Goal: Obtain resource: Download file/media

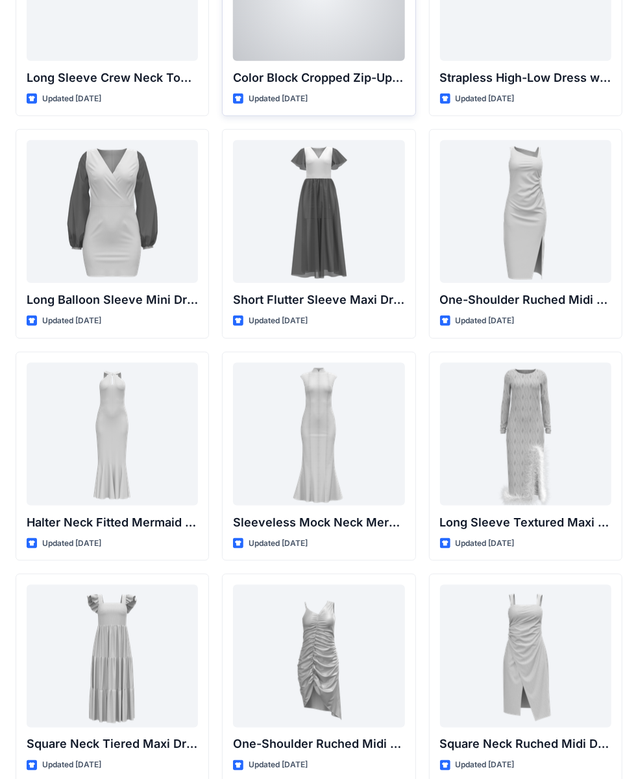
scroll to position [446, 0]
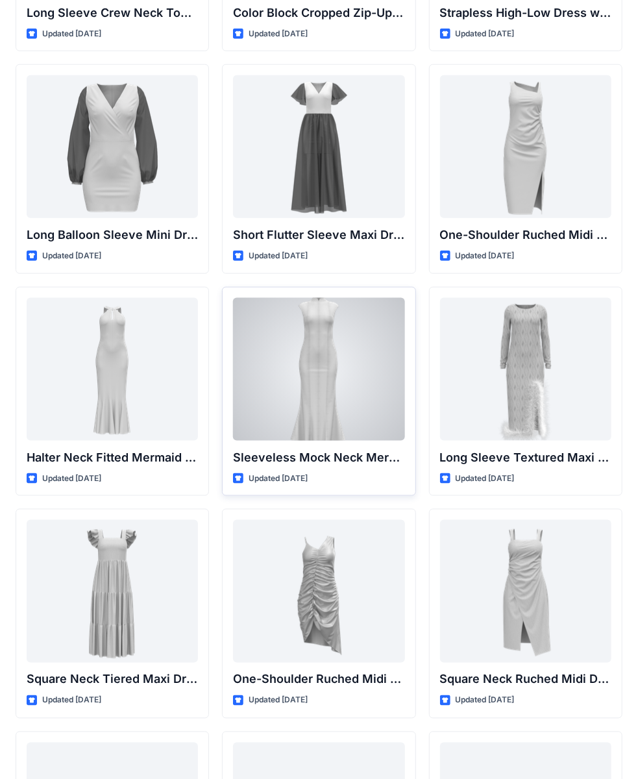
click at [275, 342] on div at bounding box center [318, 369] width 171 height 143
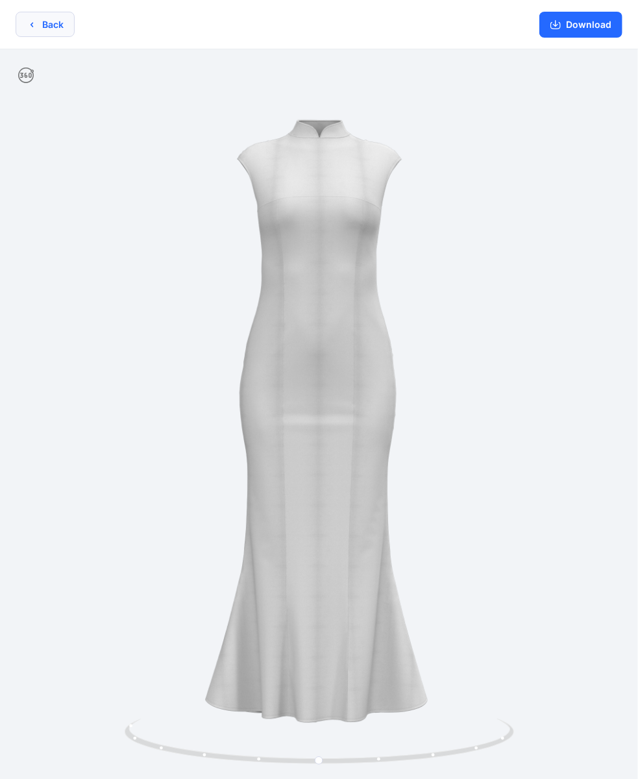
click at [37, 34] on button "Back" at bounding box center [45, 24] width 59 height 25
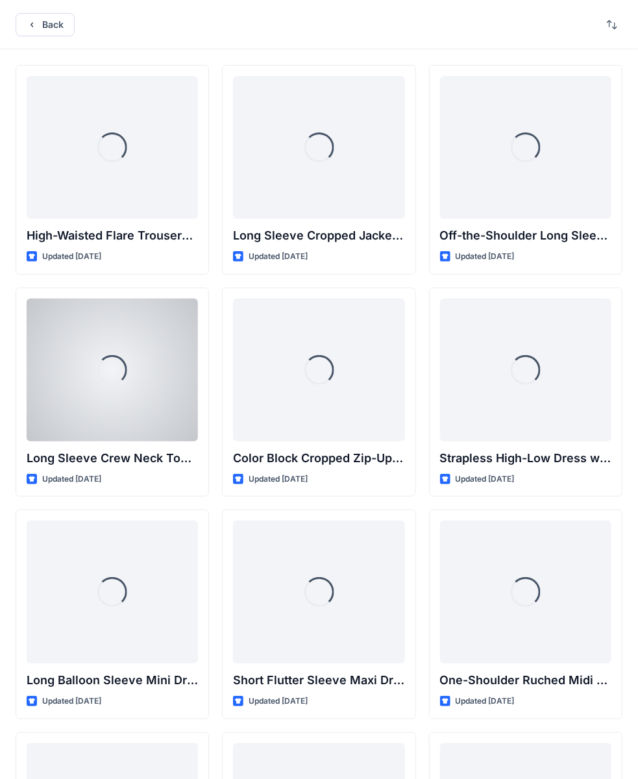
scroll to position [446, 0]
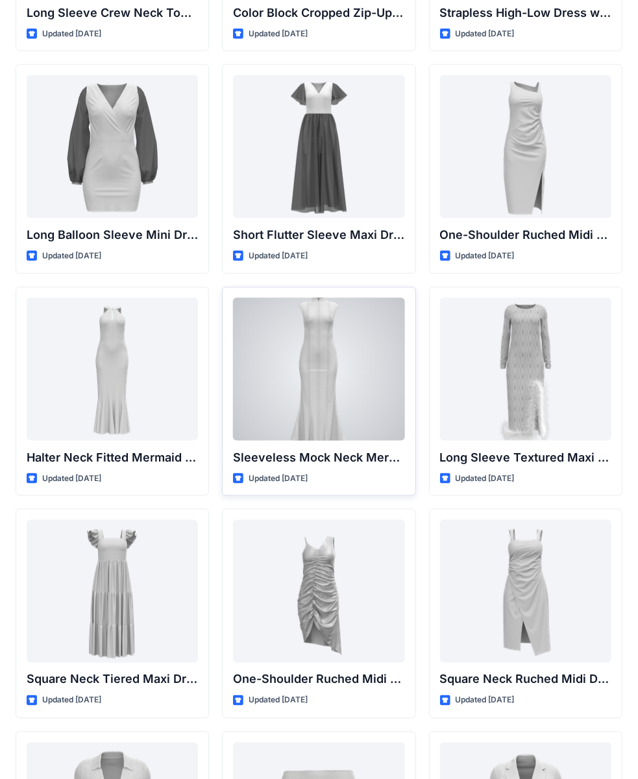
click at [309, 368] on div at bounding box center [318, 369] width 171 height 143
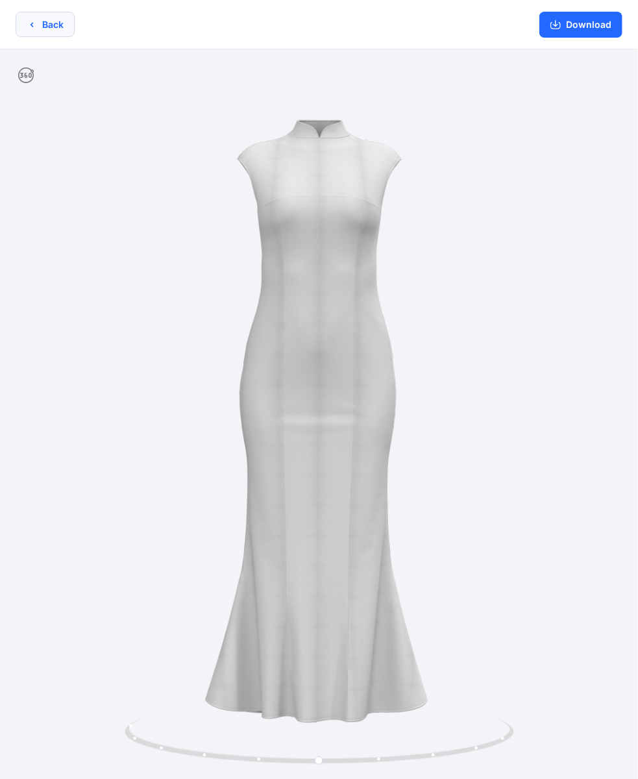
click at [56, 31] on button "Back" at bounding box center [45, 24] width 59 height 25
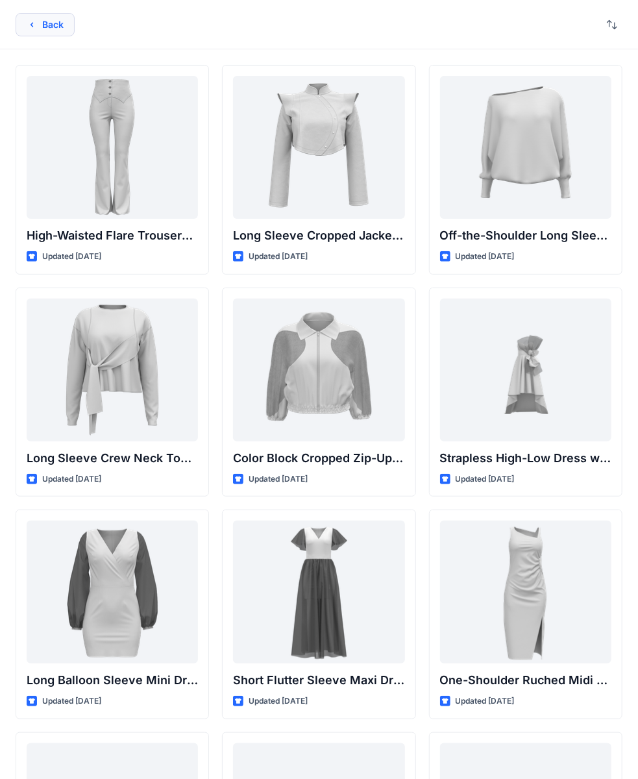
click at [69, 35] on button "Back" at bounding box center [45, 24] width 59 height 23
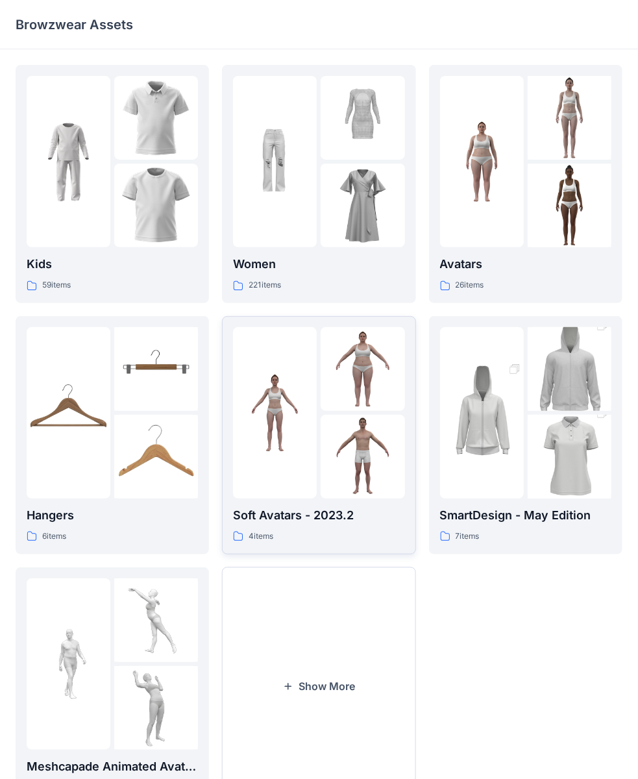
scroll to position [62, 0]
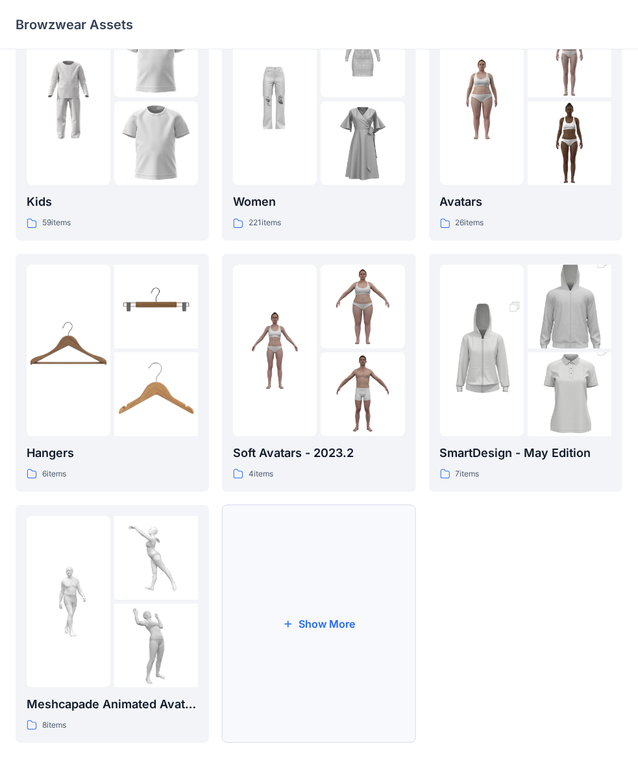
click at [373, 517] on button "Show More" at bounding box center [319, 624] width 194 height 238
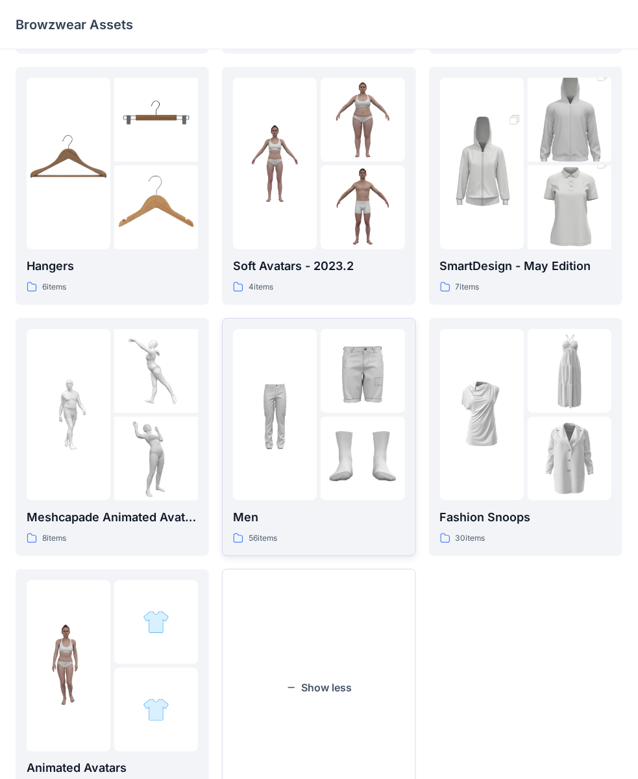
scroll to position [314, 0]
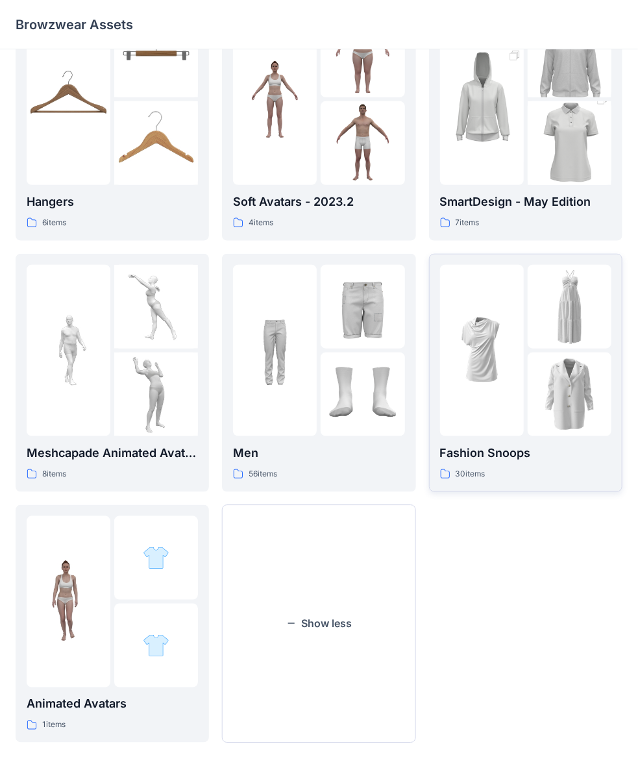
click at [490, 407] on div at bounding box center [482, 350] width 84 height 171
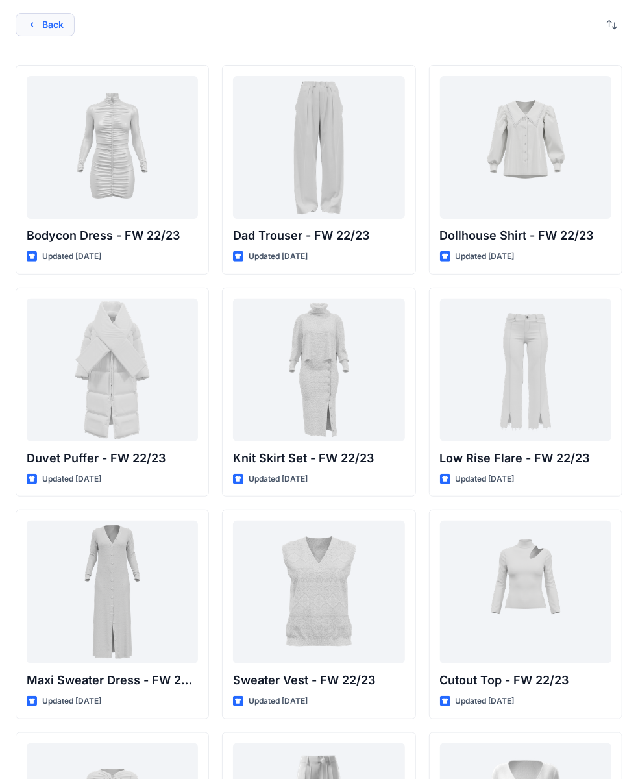
click at [34, 25] on icon "button" at bounding box center [32, 24] width 10 height 10
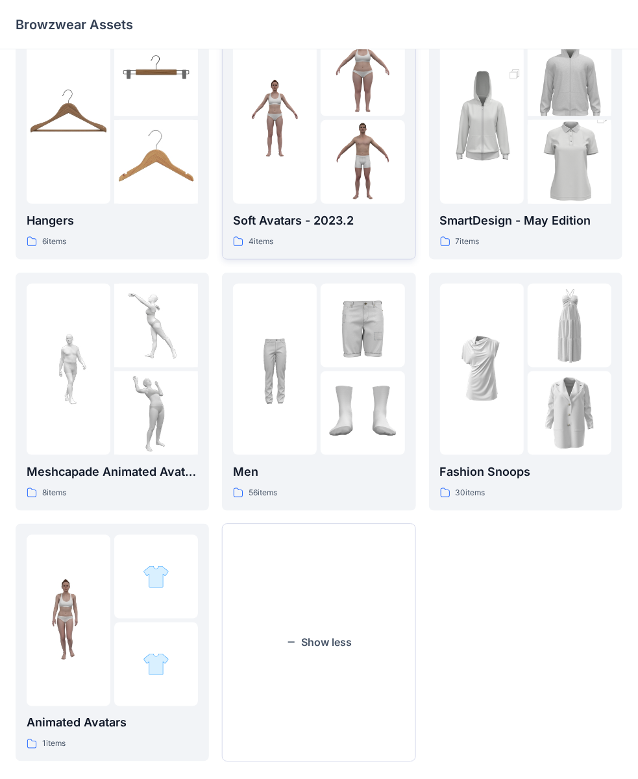
scroll to position [314, 0]
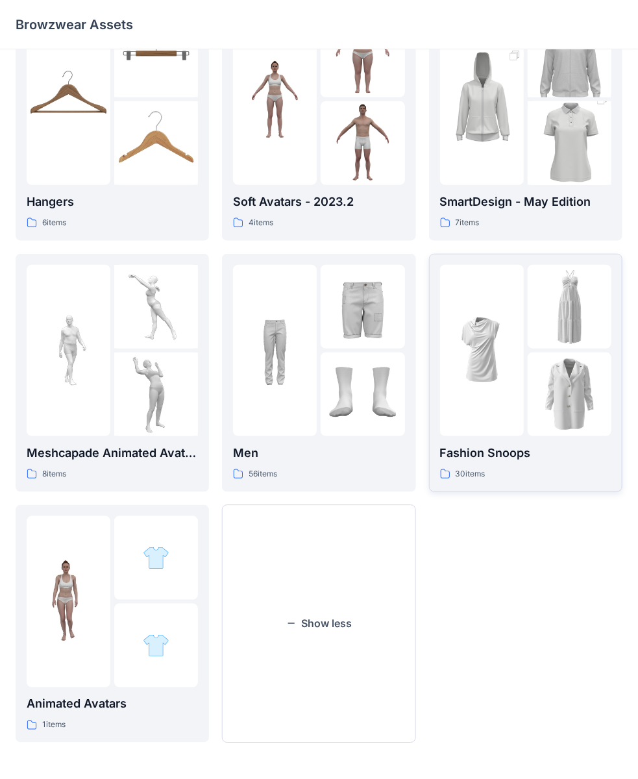
click at [568, 323] on img at bounding box center [570, 307] width 84 height 84
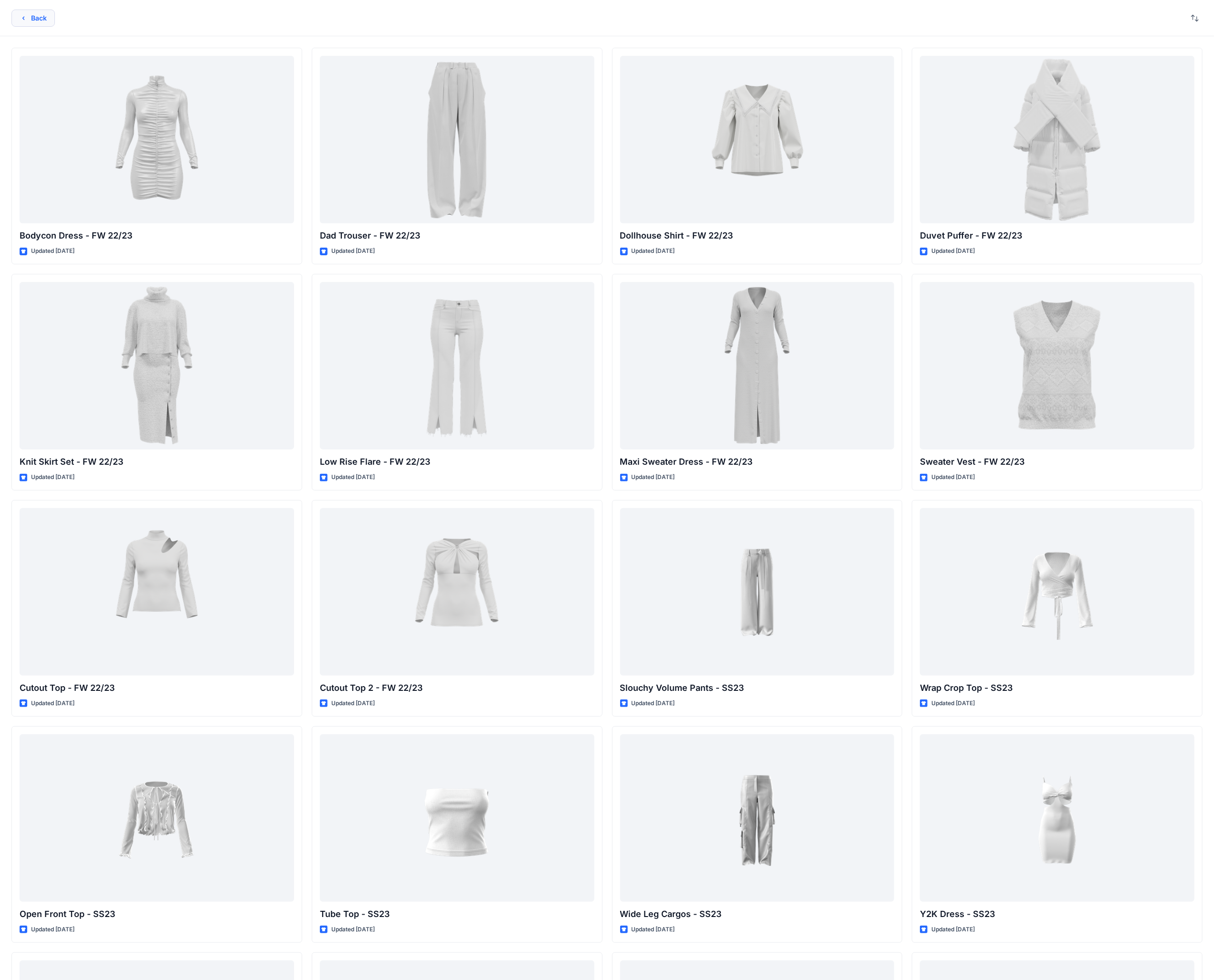
click at [18, 14] on button "Back" at bounding box center [33, 18] width 43 height 17
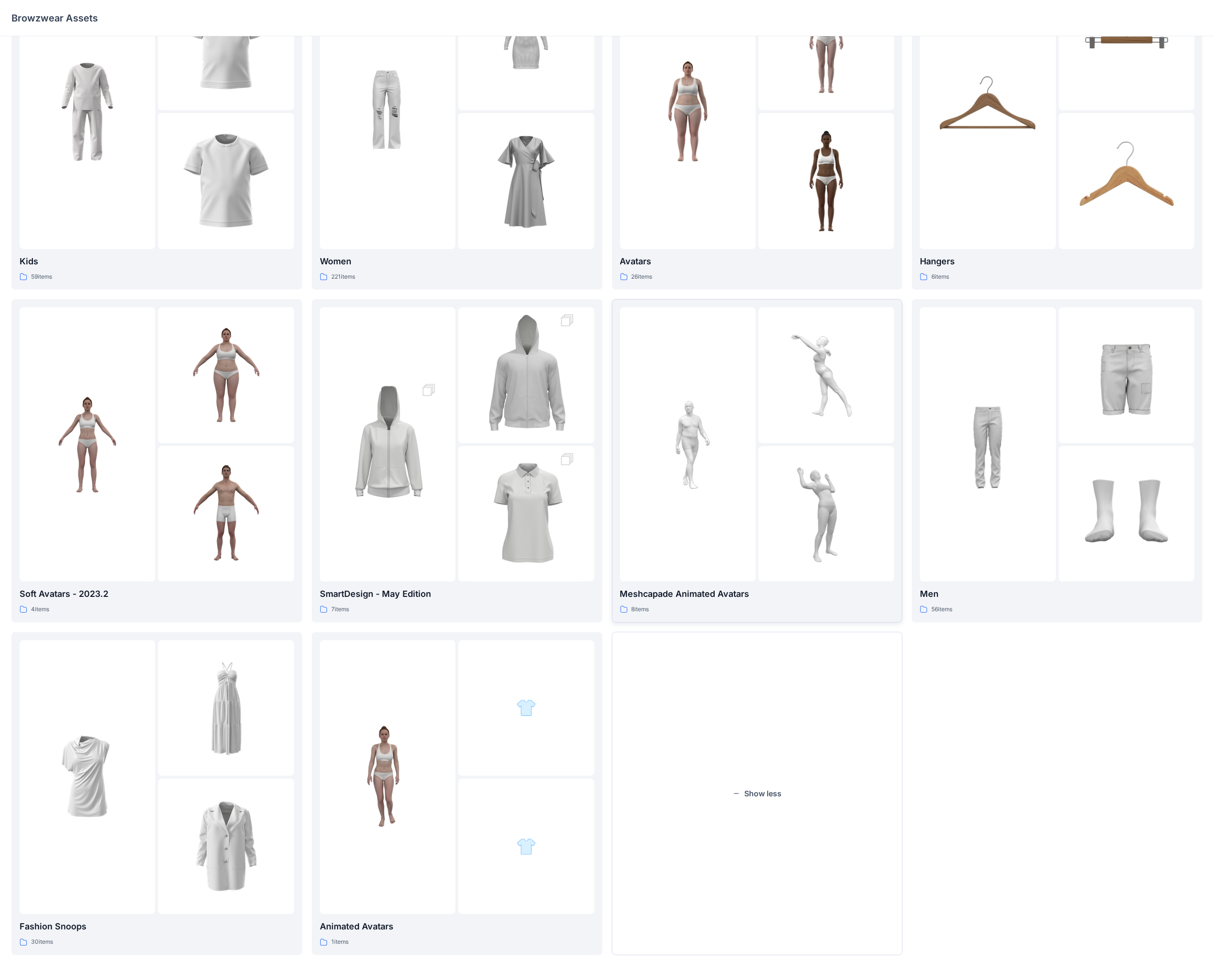
scroll to position [83, 0]
click at [477, 572] on button "Show less" at bounding box center [758, 792] width 291 height 323
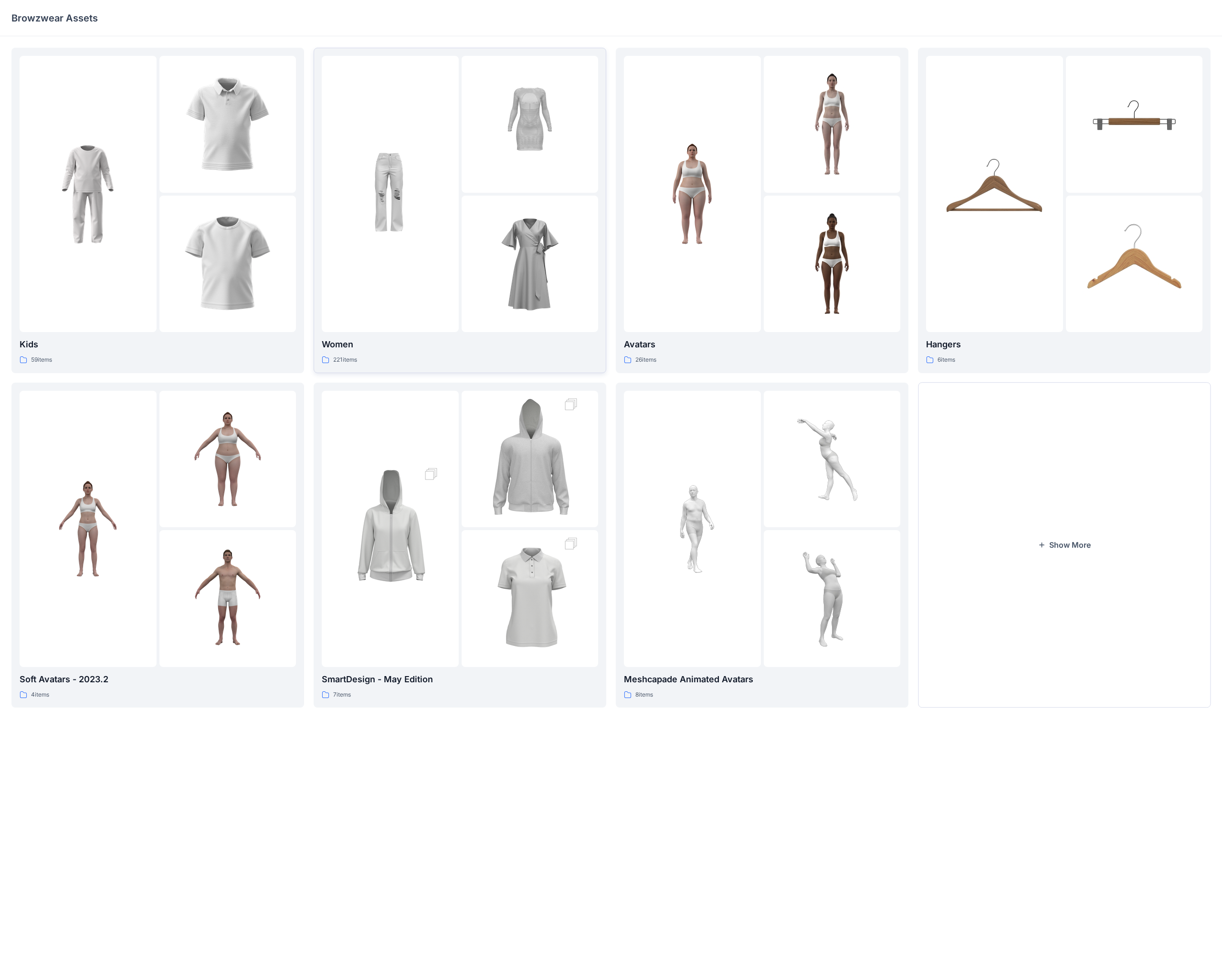
click at [398, 211] on img at bounding box center [389, 194] width 105 height 105
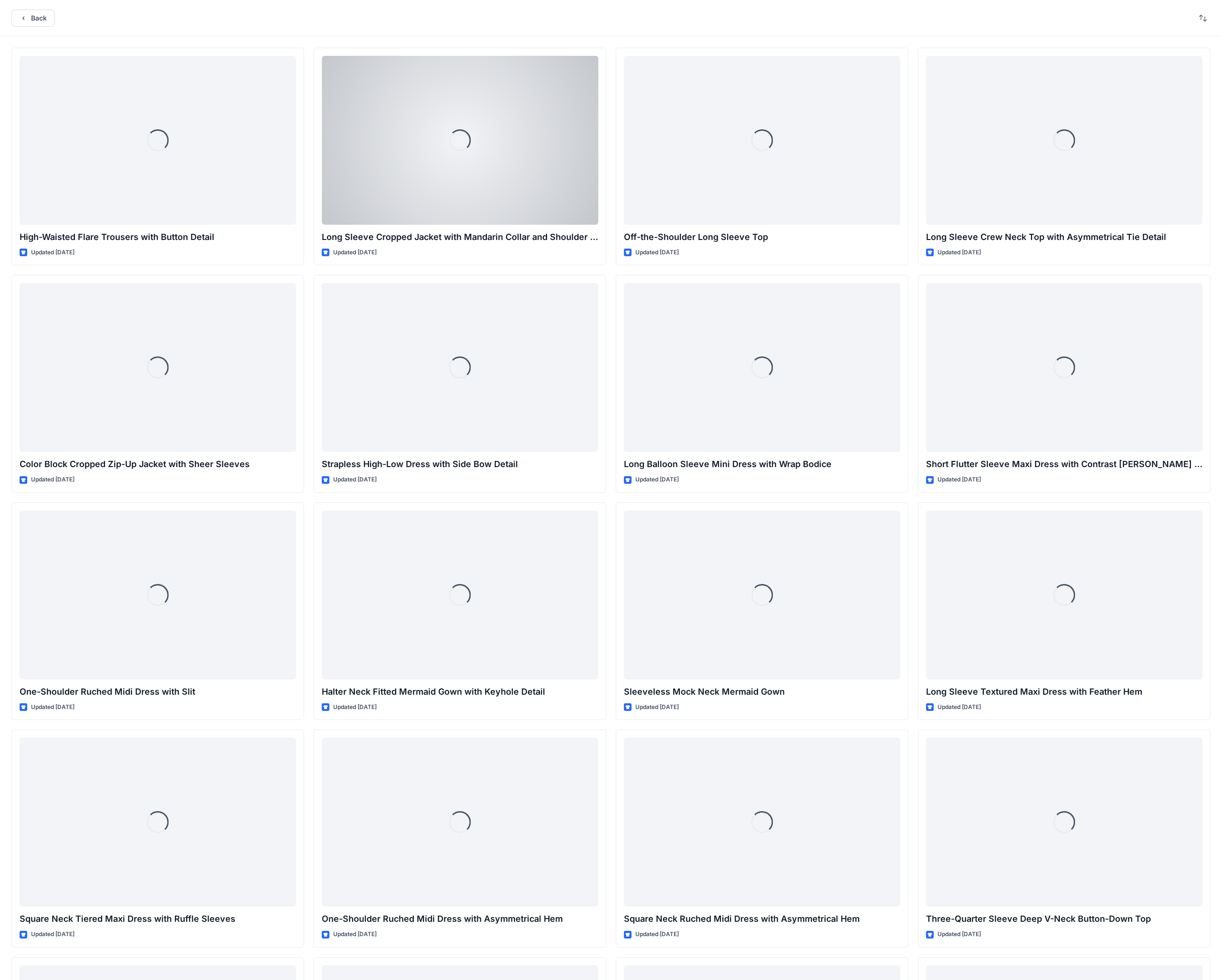
drag, startPoint x: 398, startPoint y: 211, endPoint x: 389, endPoint y: 213, distance: 9.2
click at [389, 213] on div "Loading..." at bounding box center [460, 140] width 276 height 169
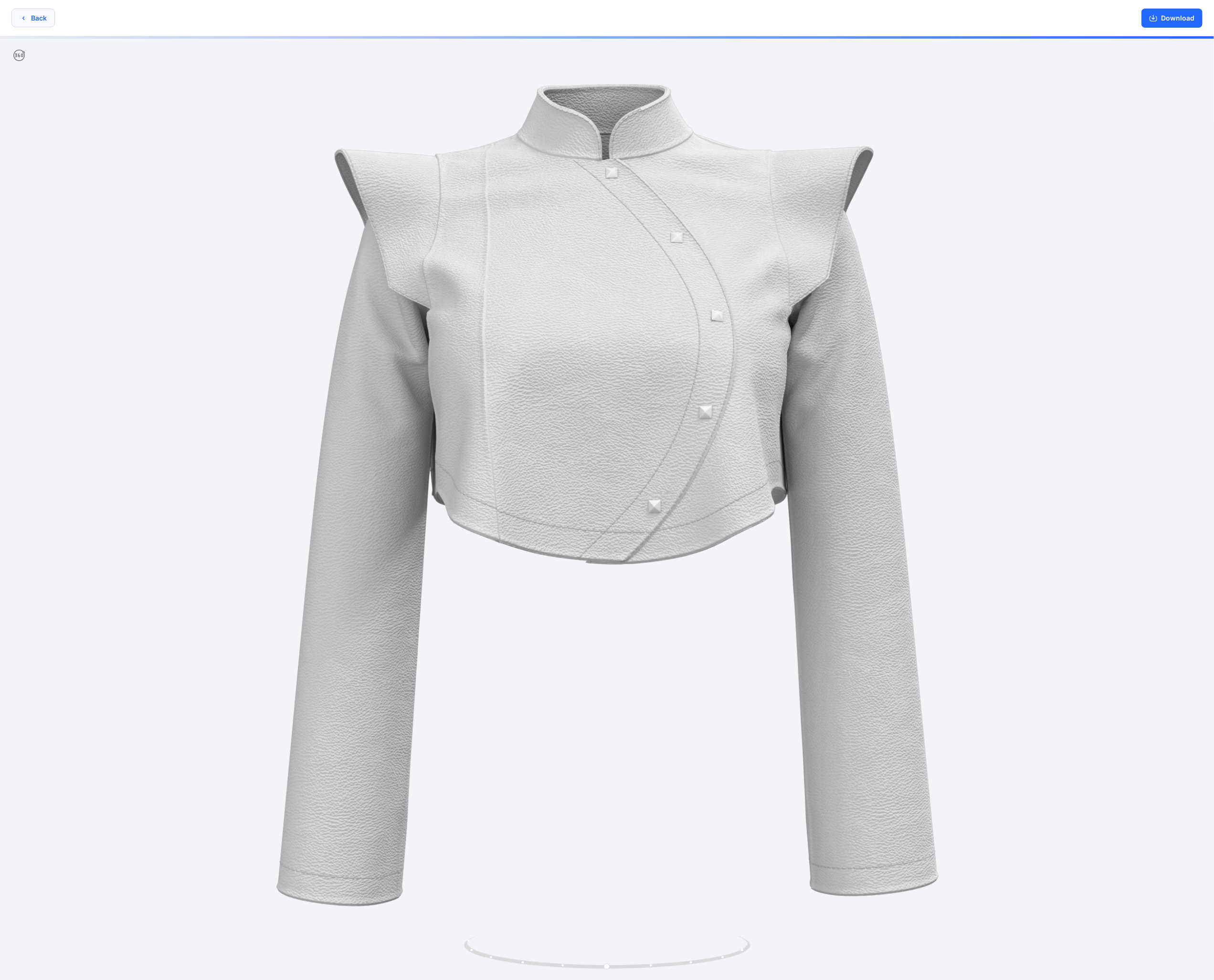
click at [28, 17] on button "Back" at bounding box center [33, 18] width 43 height 18
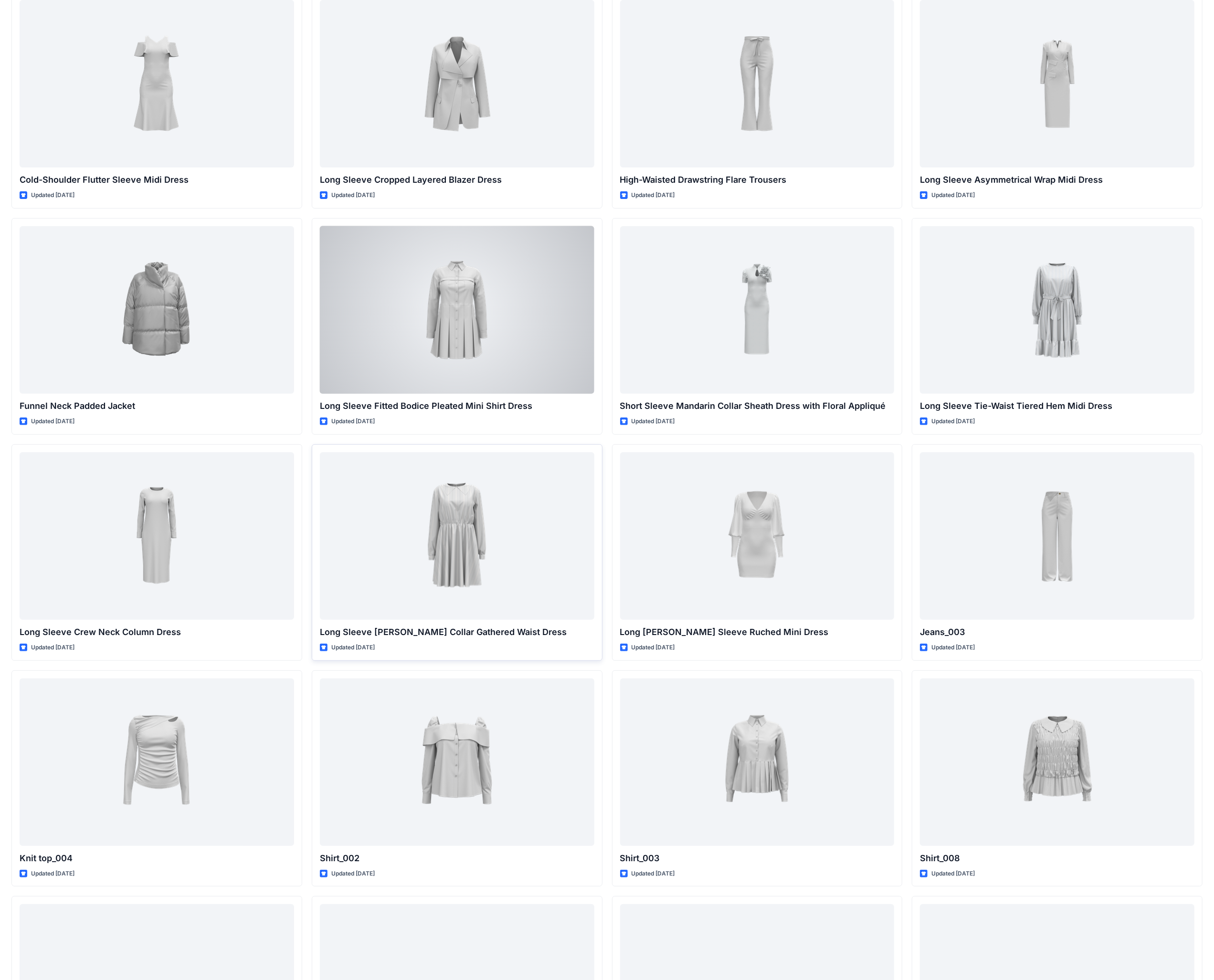
scroll to position [3626, 0]
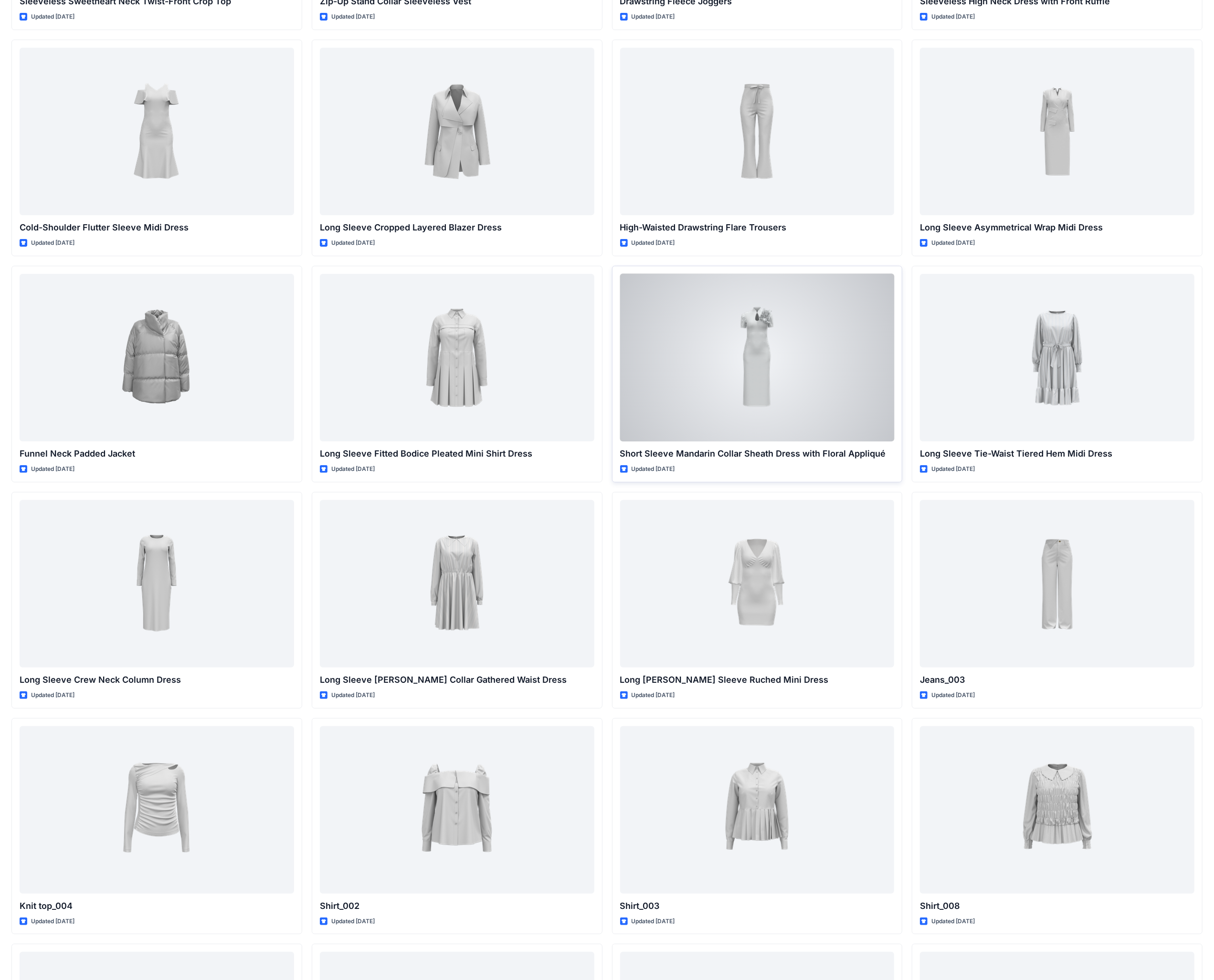
click at [477, 363] on div at bounding box center [757, 358] width 274 height 167
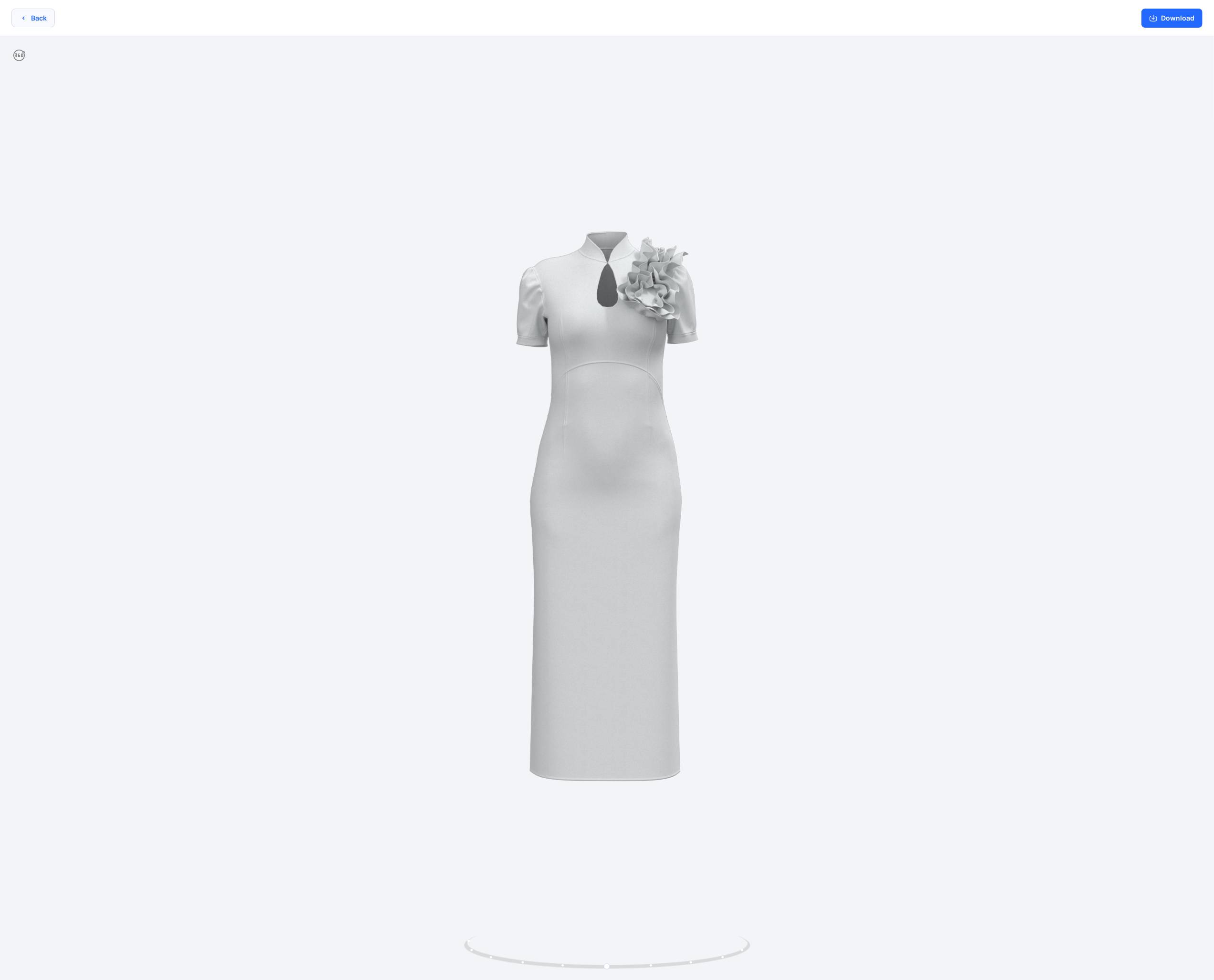
click at [25, 15] on icon "button" at bounding box center [24, 18] width 7 height 7
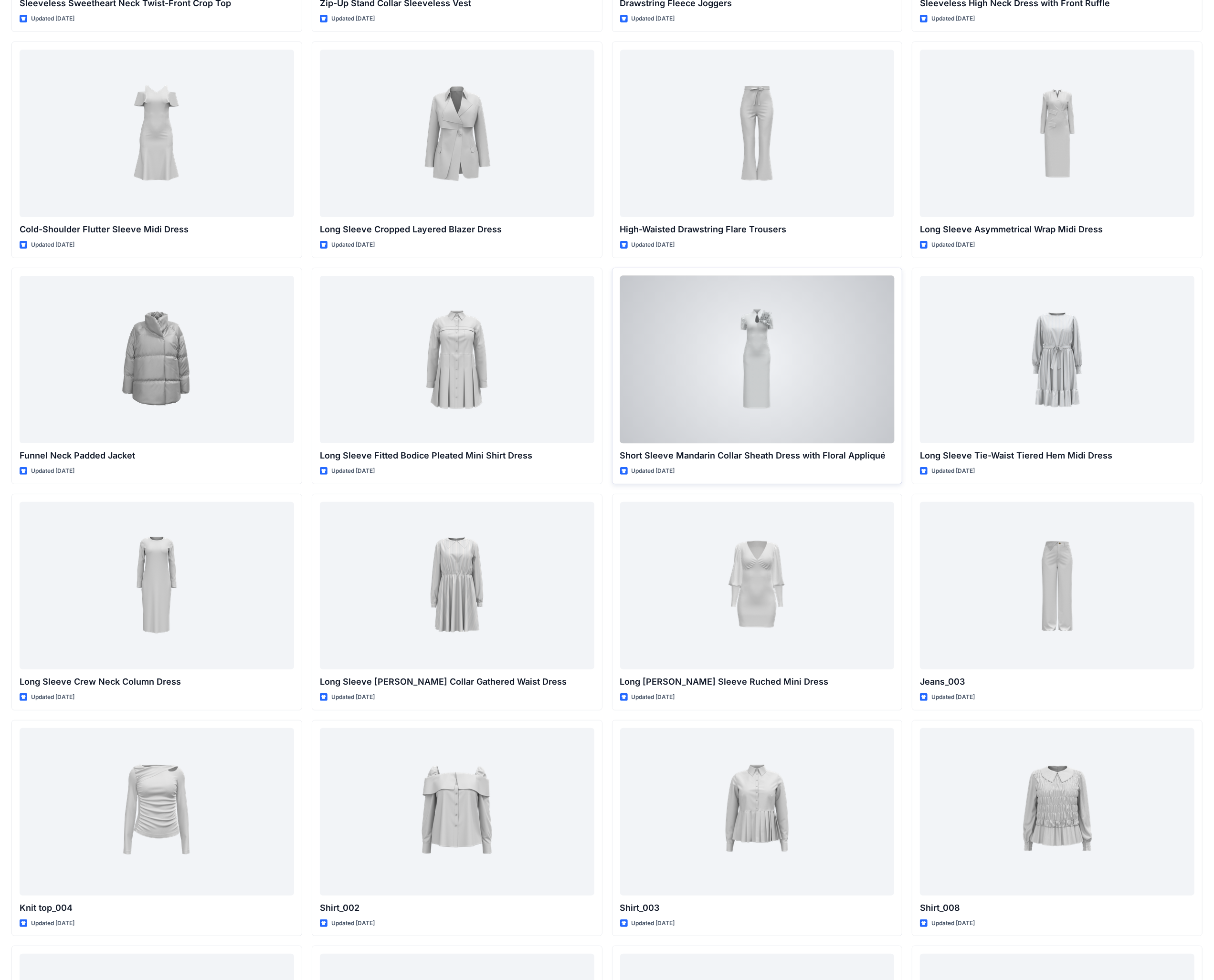
scroll to position [3626, 0]
click at [477, 401] on div at bounding box center [757, 358] width 274 height 167
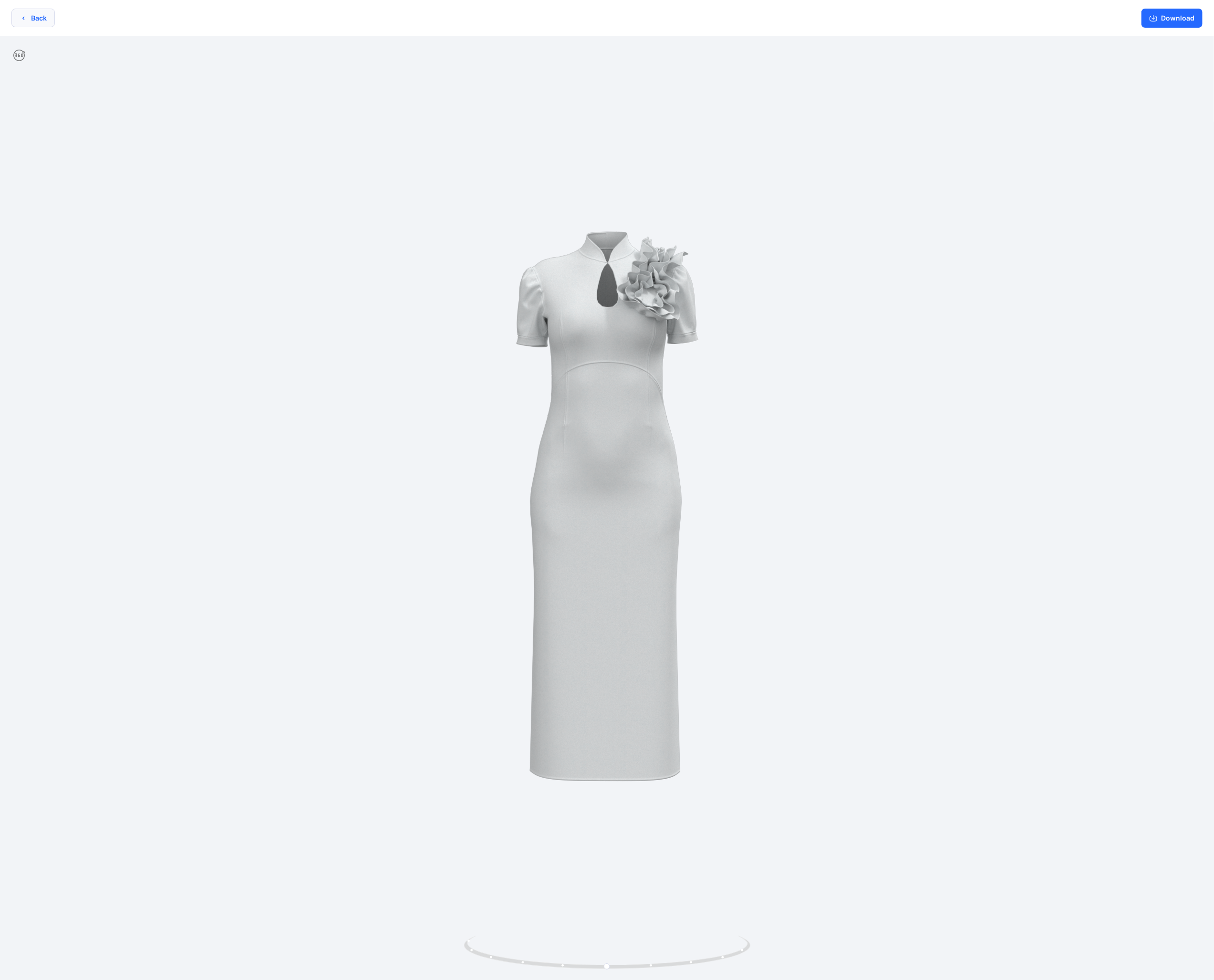
click at [29, 13] on button "Back" at bounding box center [33, 18] width 43 height 18
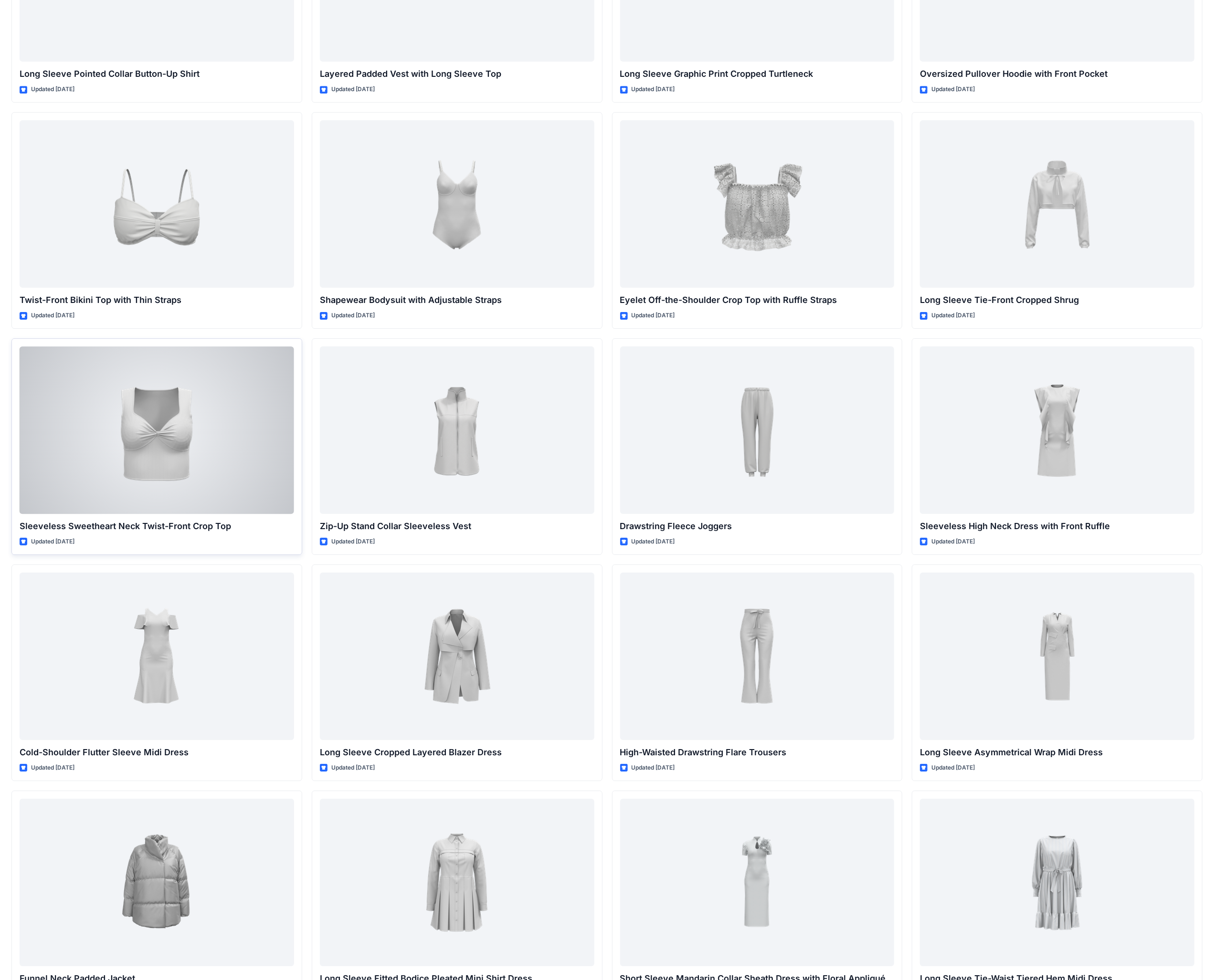
scroll to position [3149, 0]
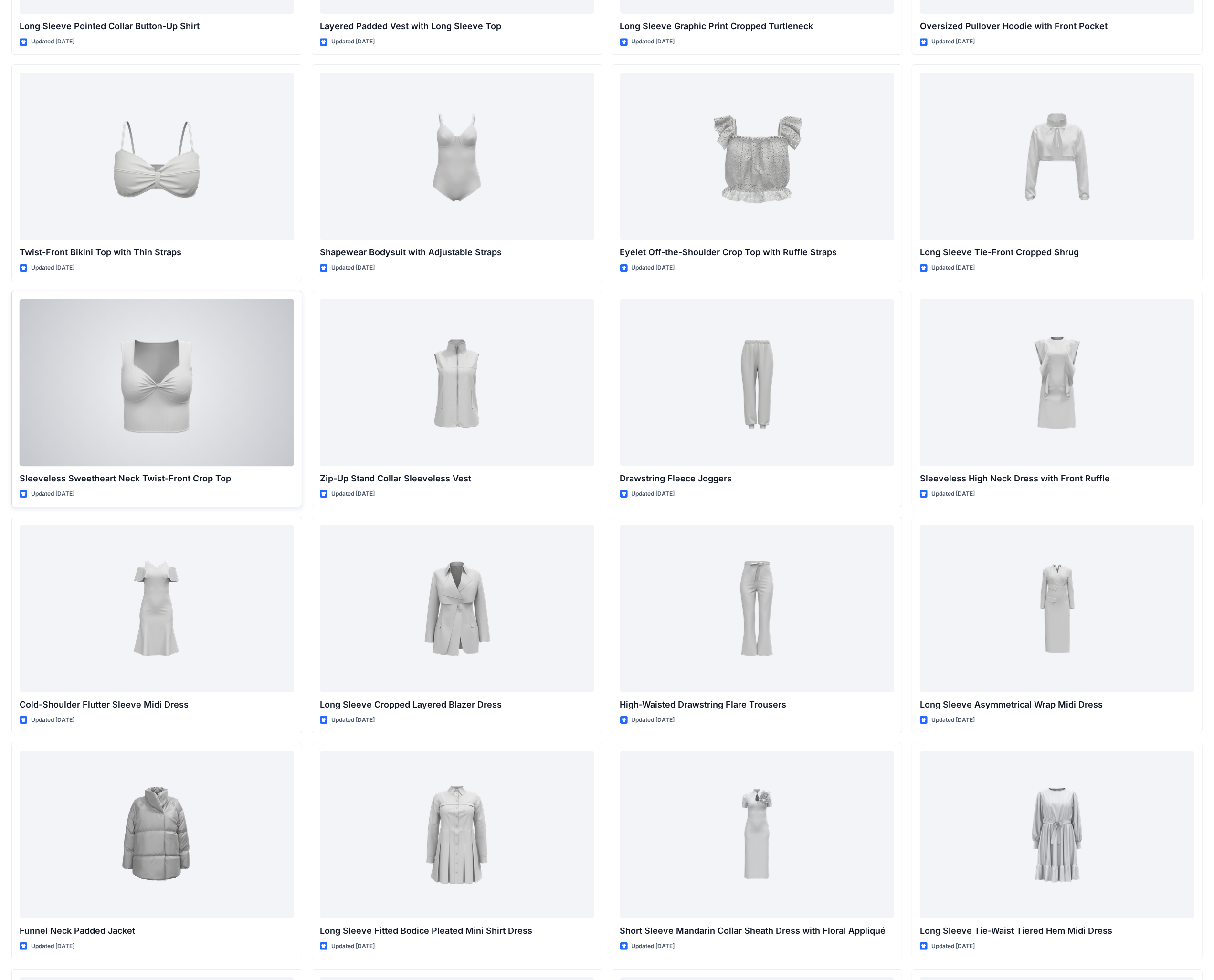
click at [184, 349] on div at bounding box center [157, 383] width 274 height 167
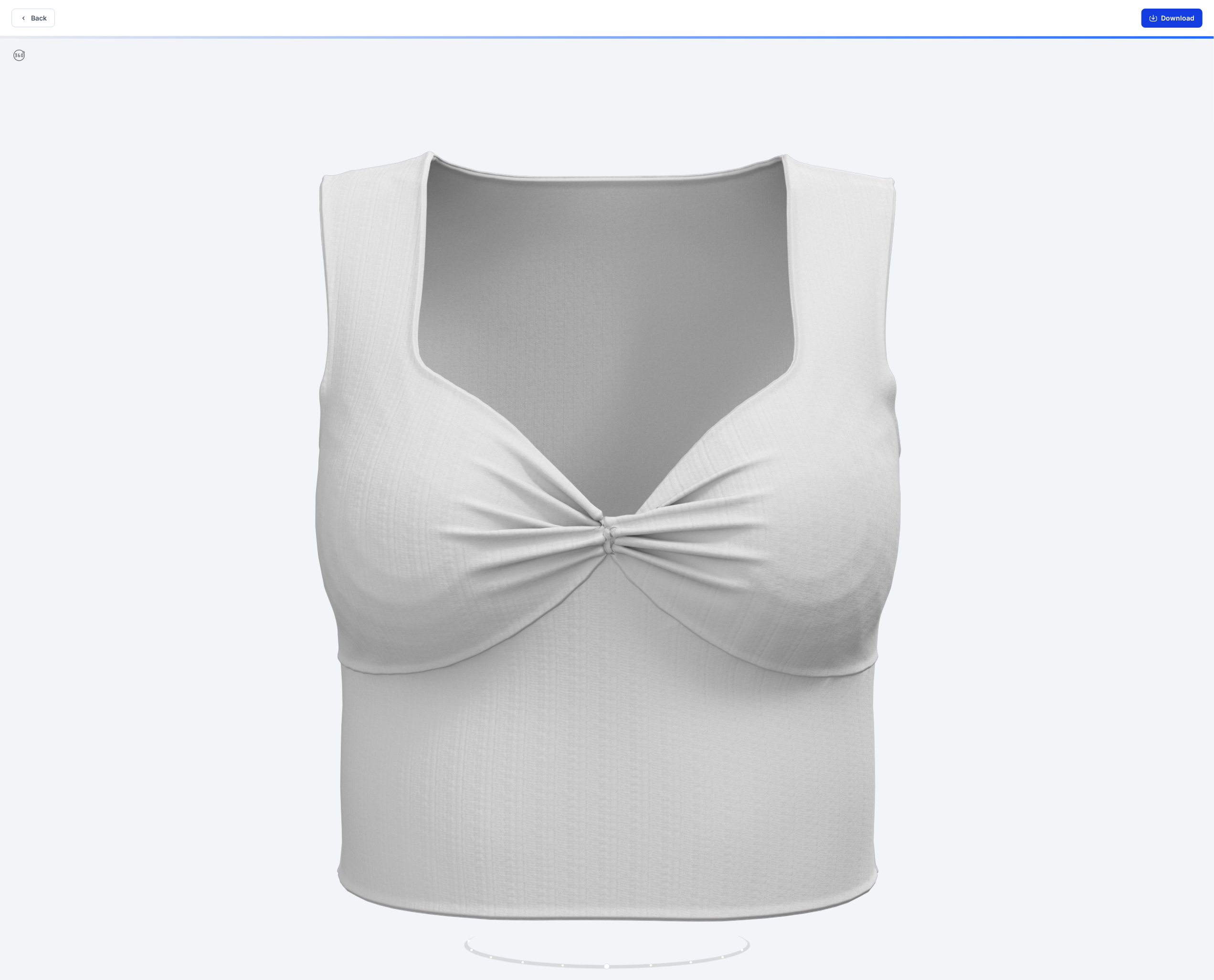
click at [477, 12] on button "Download" at bounding box center [1171, 18] width 61 height 19
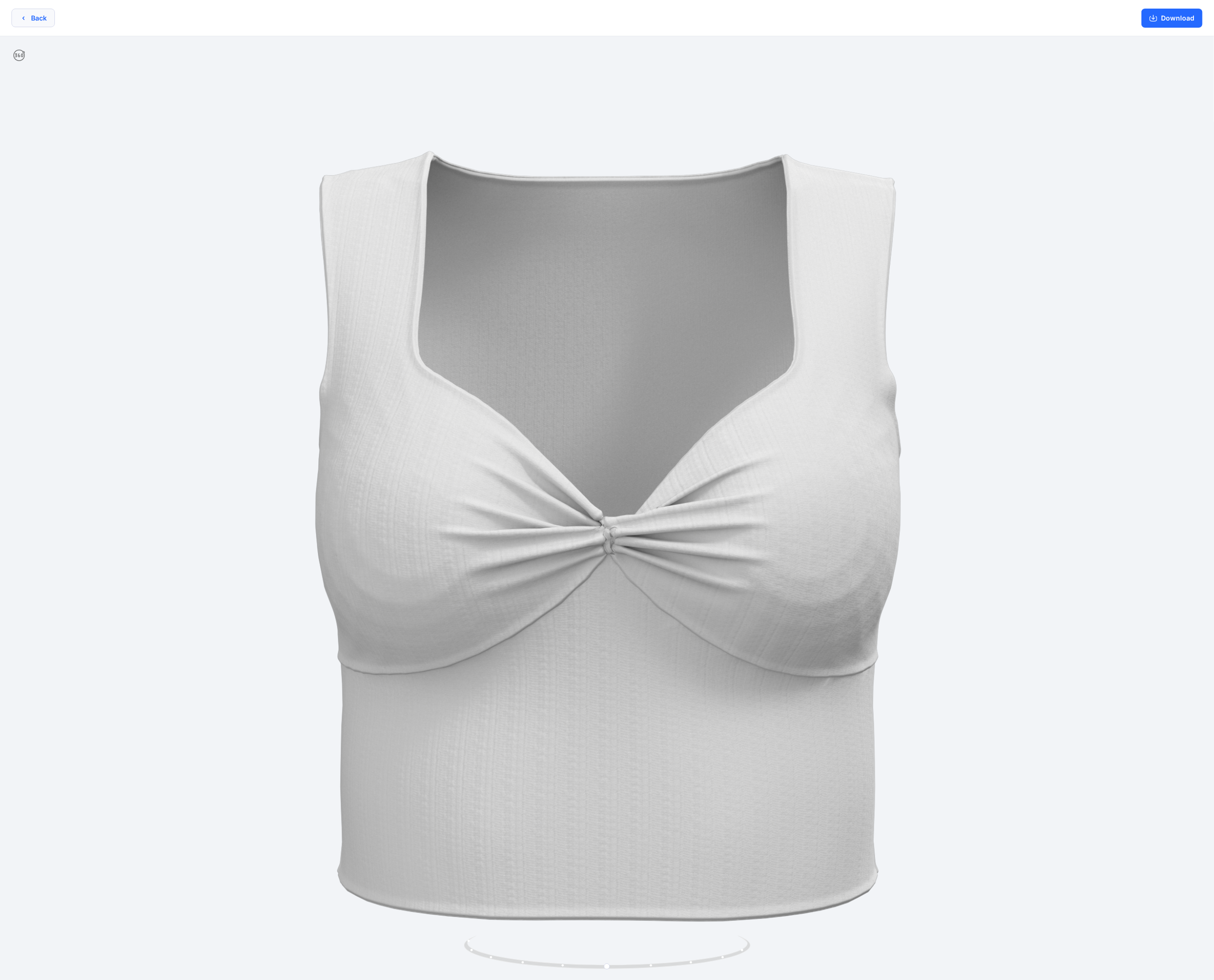
click at [20, 24] on button "Back" at bounding box center [33, 18] width 43 height 18
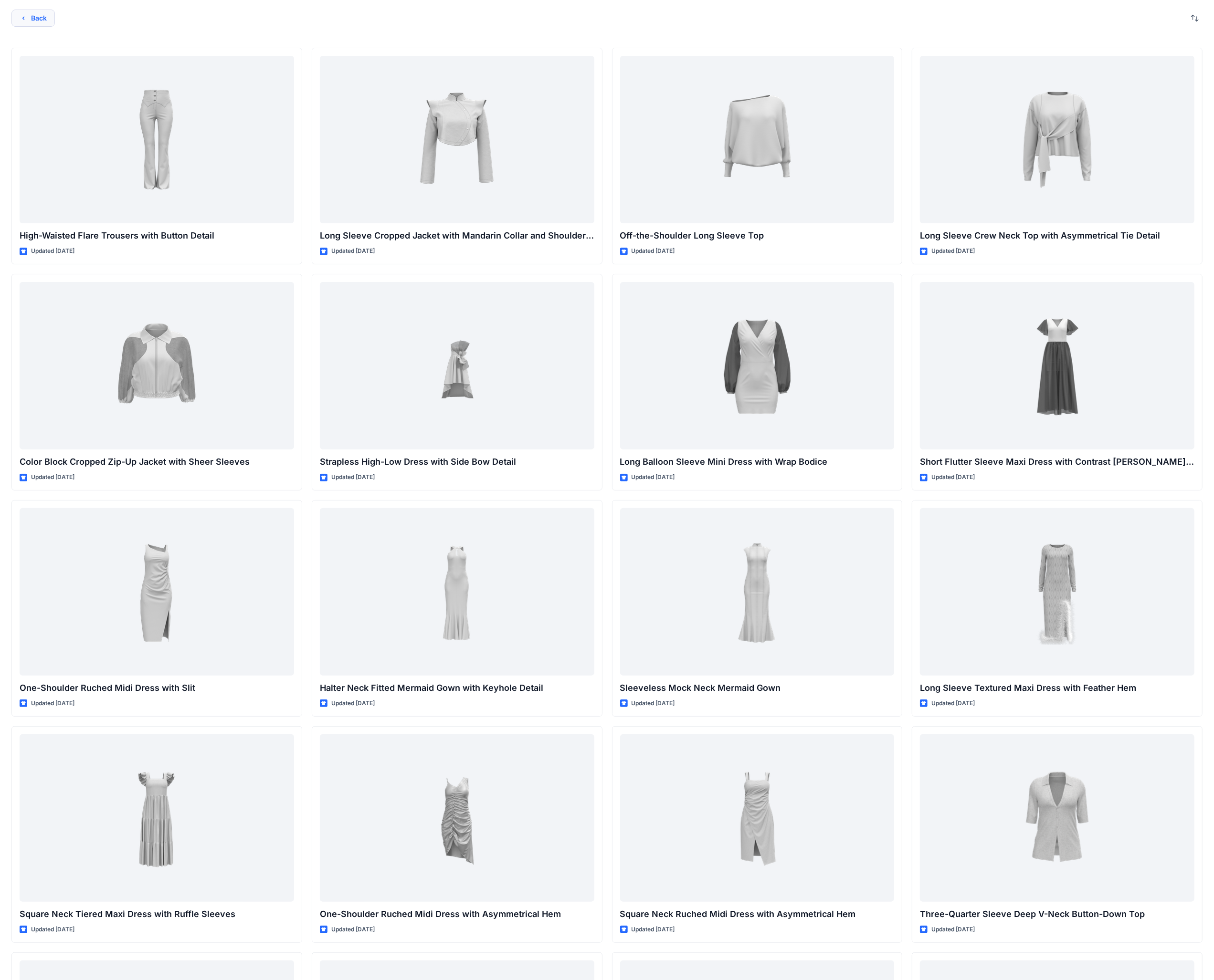
click at [43, 23] on button "Back" at bounding box center [33, 18] width 43 height 17
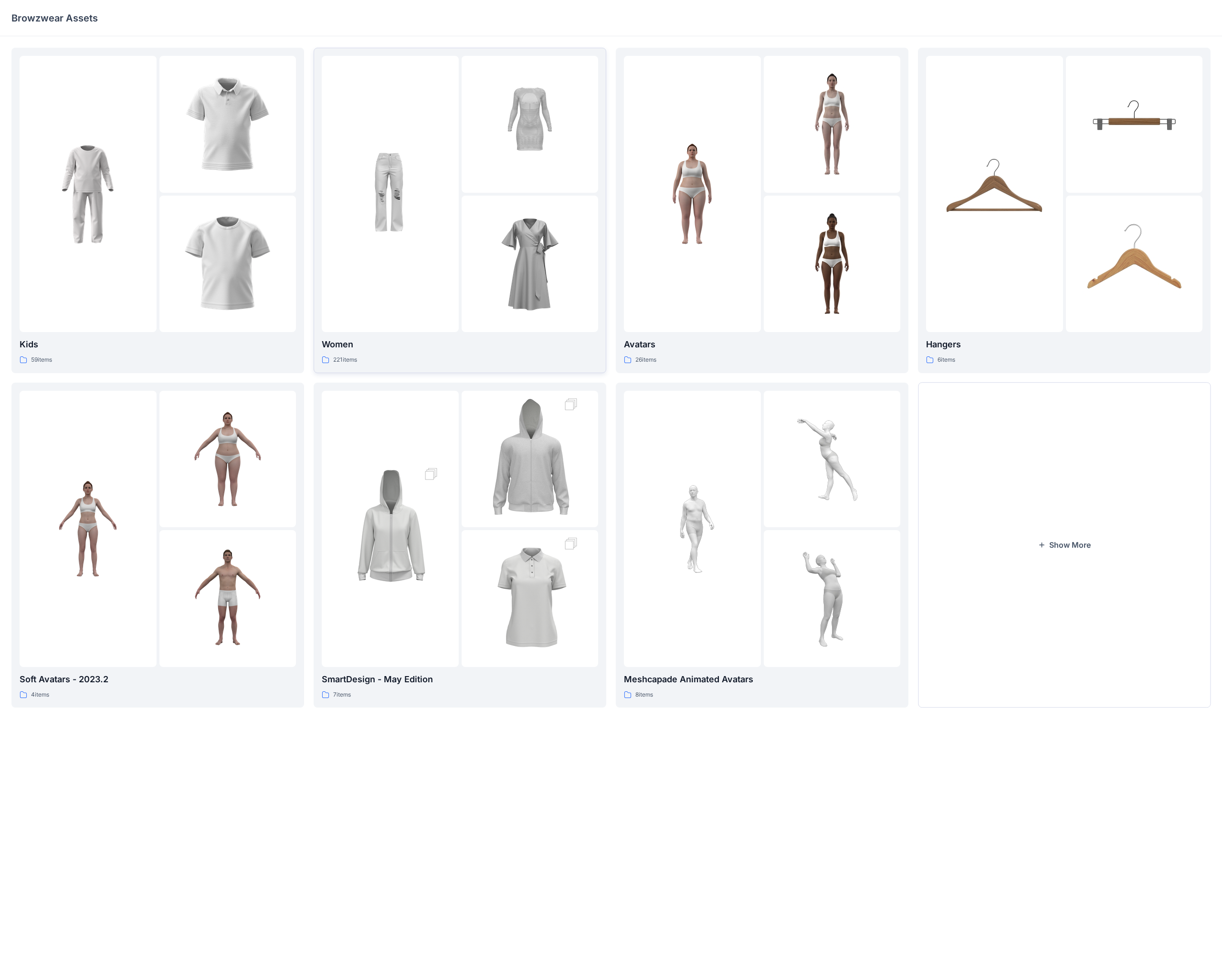
click at [477, 173] on img at bounding box center [529, 123] width 105 height 105
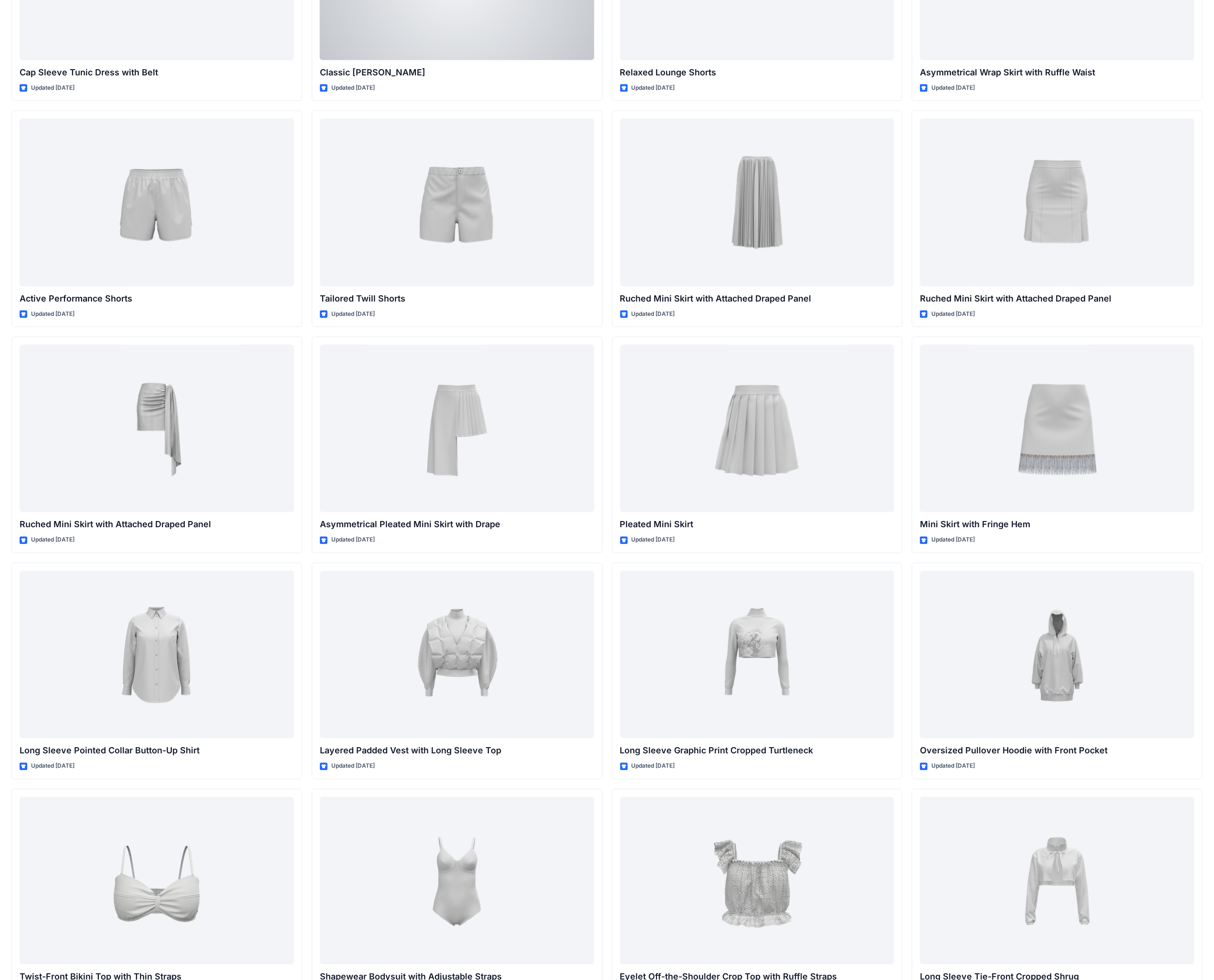
scroll to position [2484, 0]
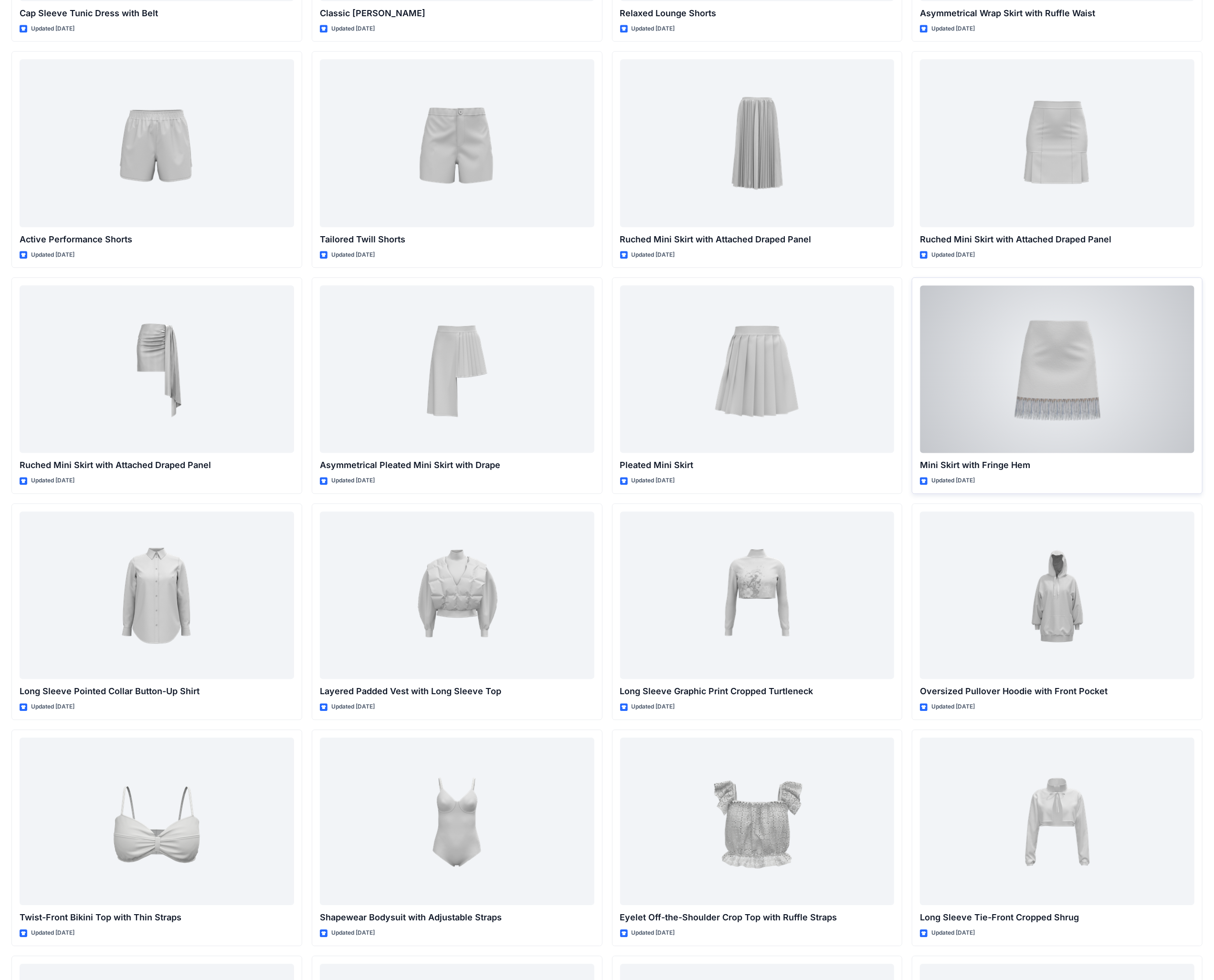
click at [477, 342] on div at bounding box center [1057, 369] width 274 height 167
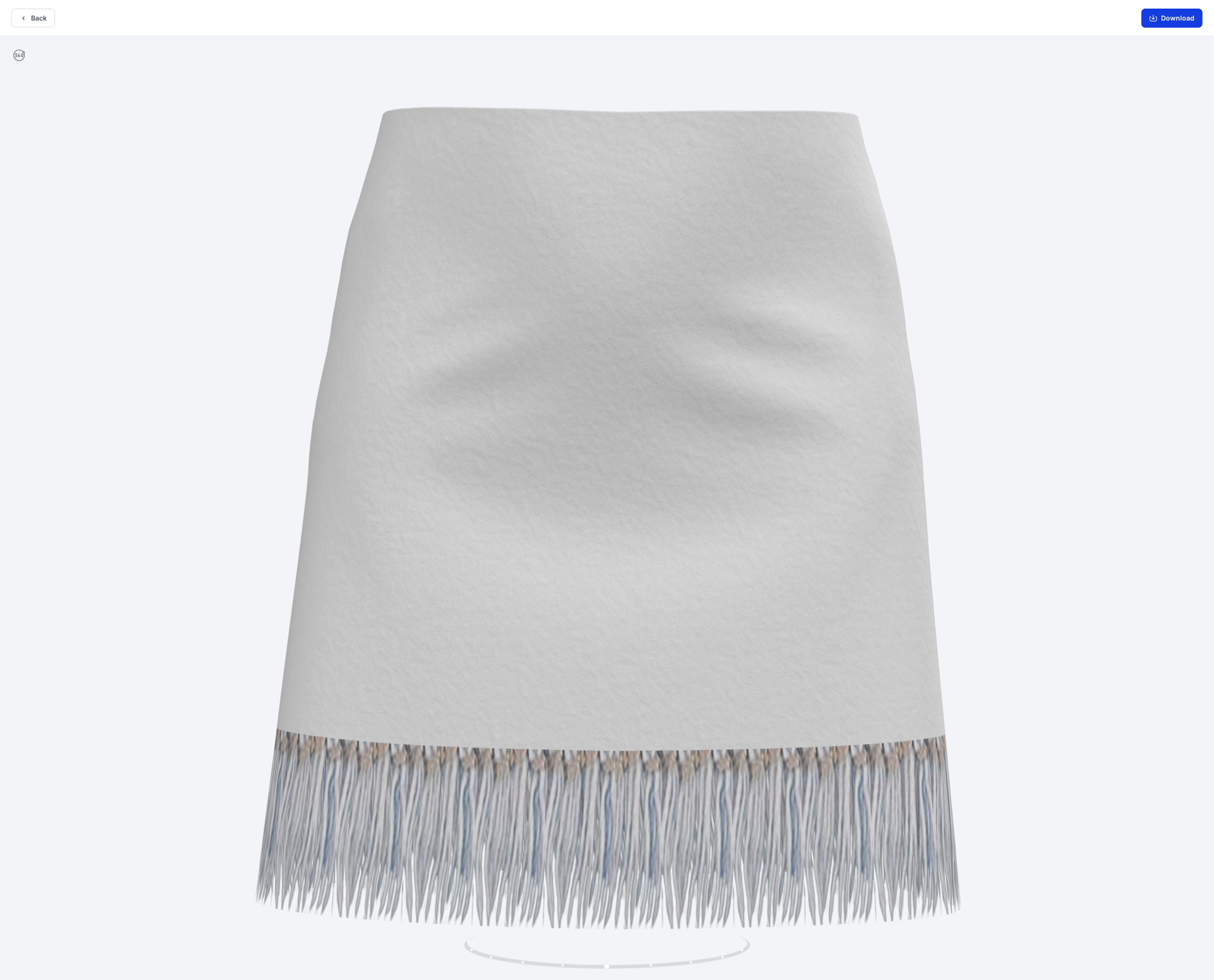
click at [477, 18] on icon "button" at bounding box center [1153, 17] width 4 height 4
